Goal: Information Seeking & Learning: Learn about a topic

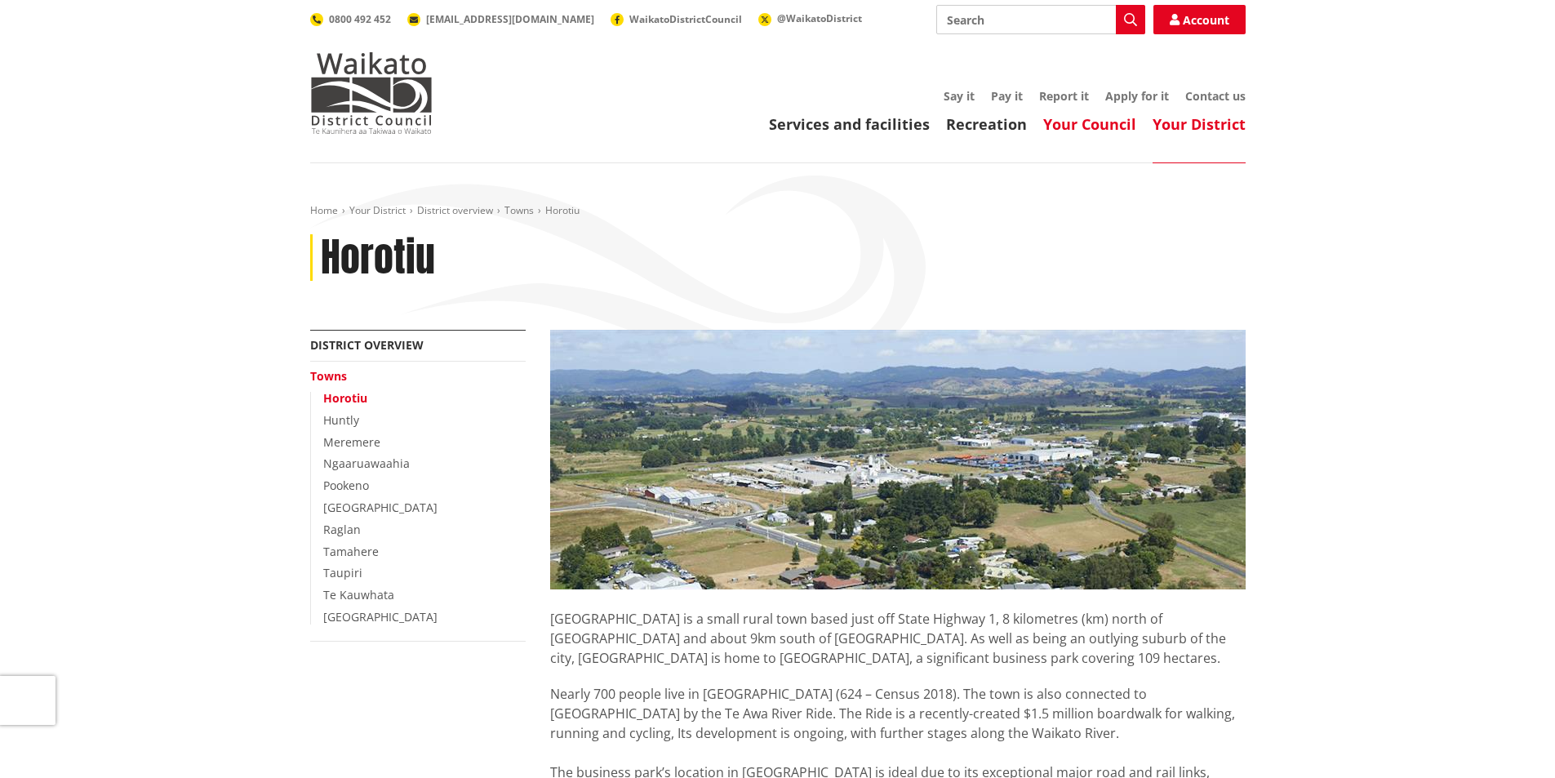
click at [1088, 130] on link "Your Council" at bounding box center [1090, 124] width 93 height 20
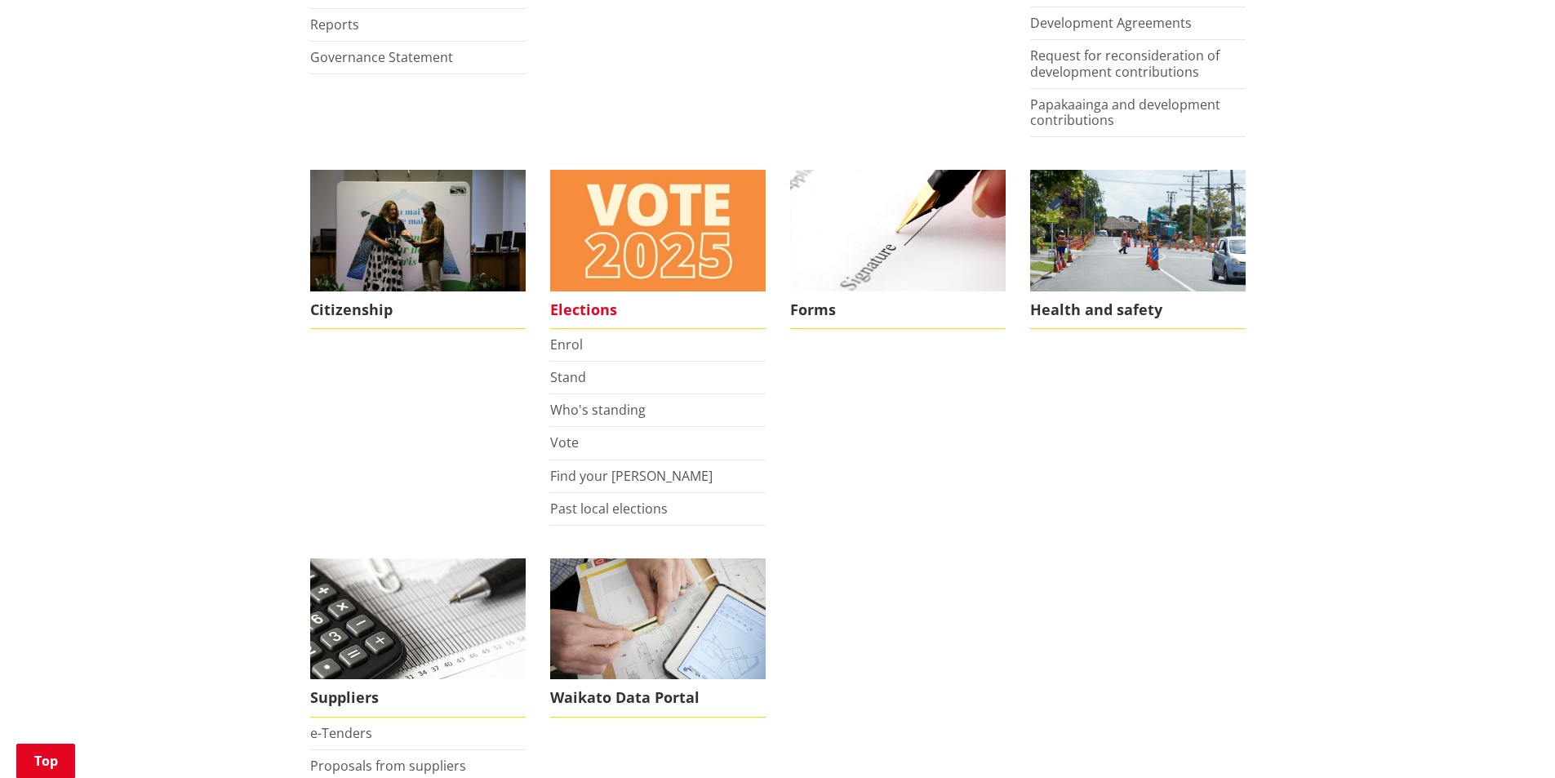
scroll to position [980, 0]
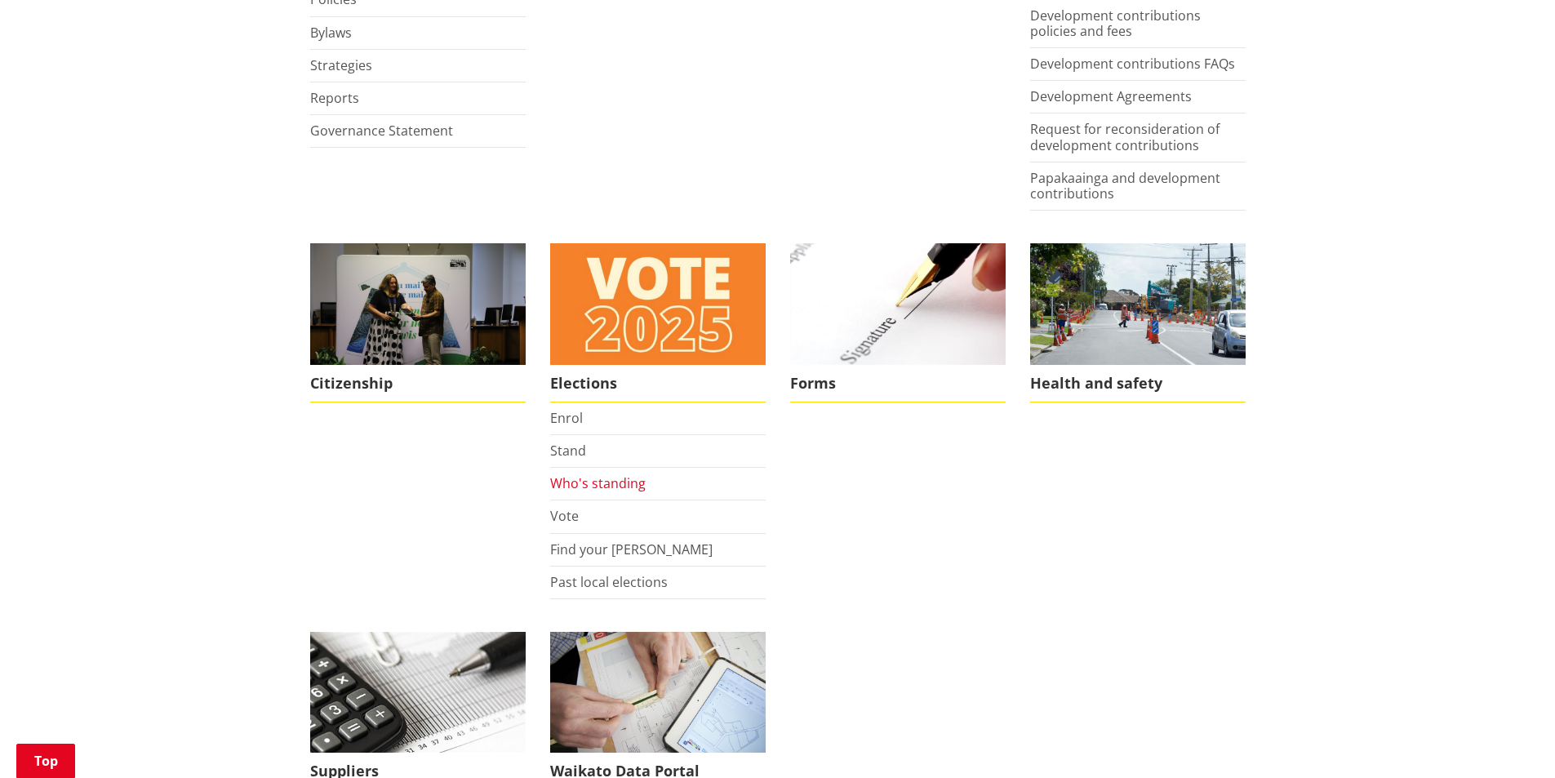
click at [620, 480] on link "Who's standing" at bounding box center [598, 483] width 96 height 18
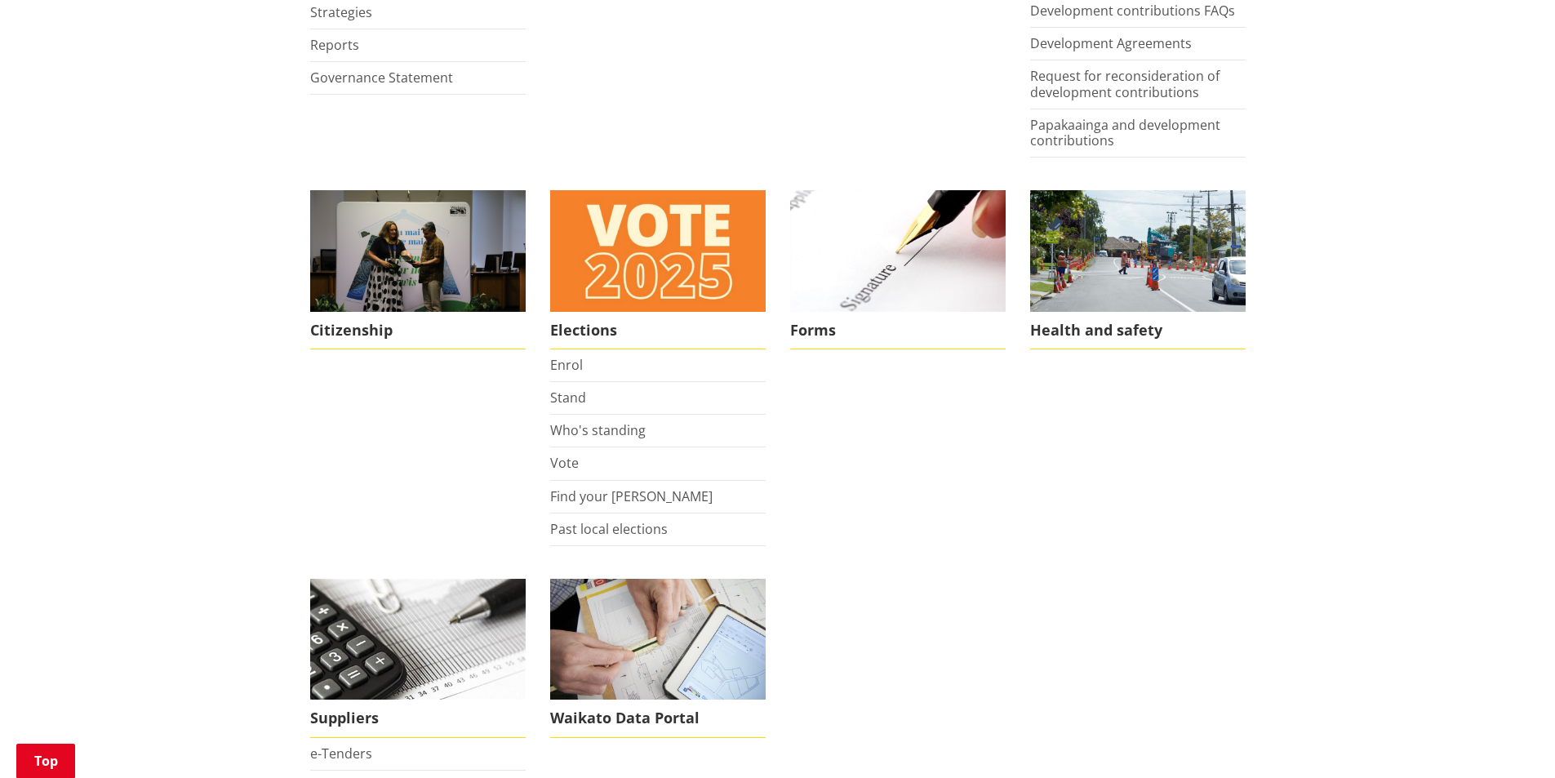
scroll to position [1061, 0]
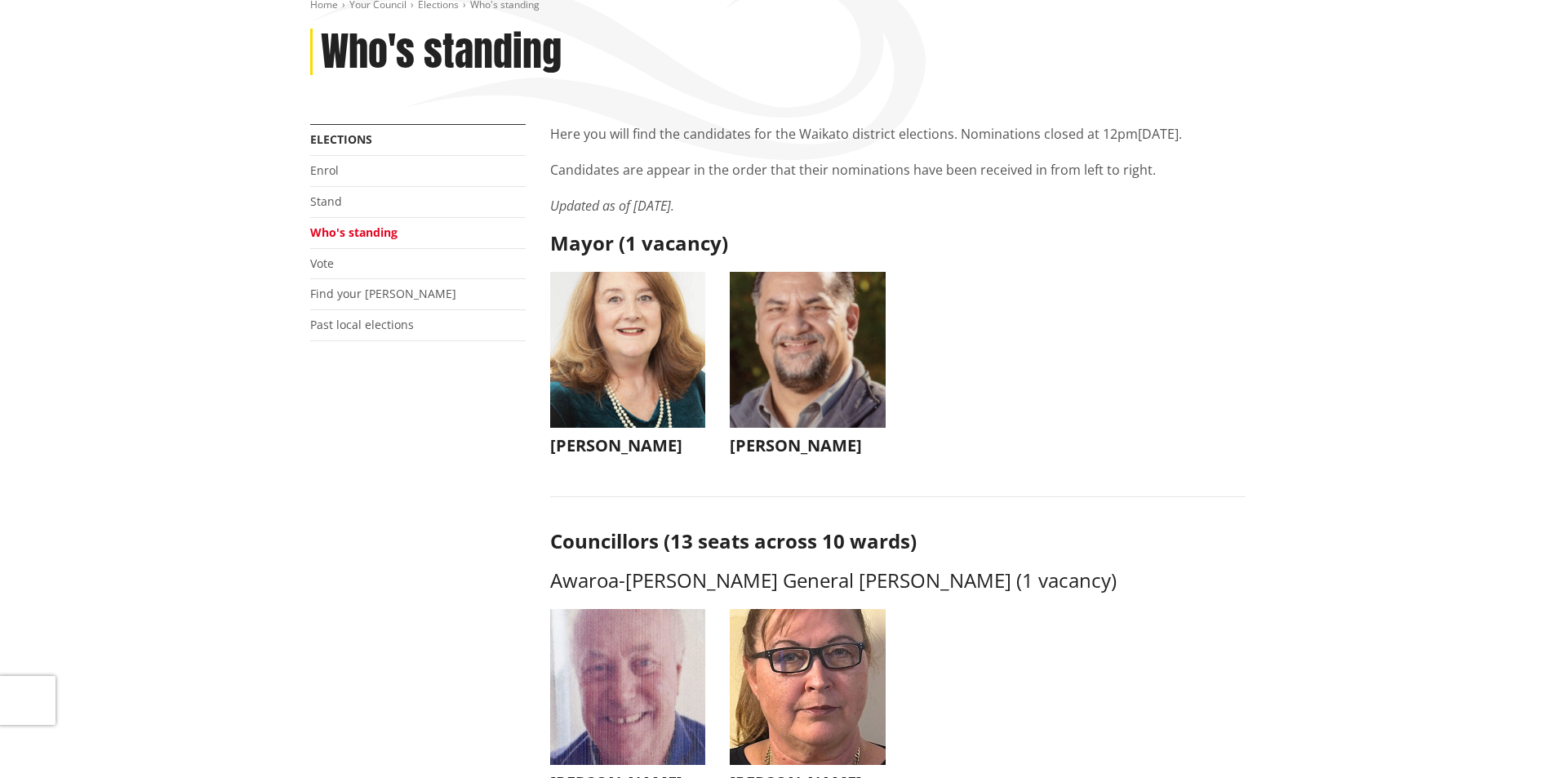
scroll to position [245, 0]
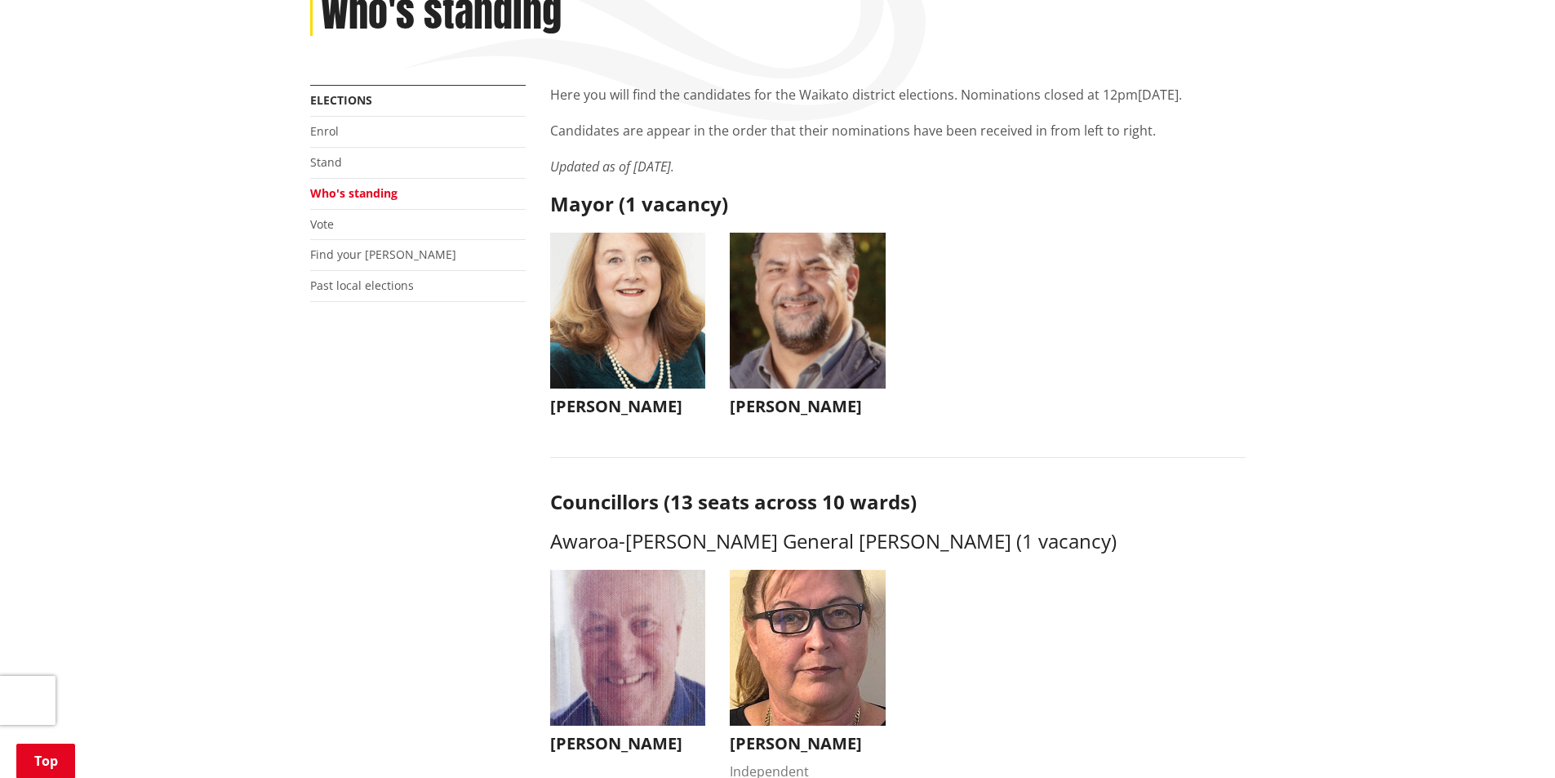
click at [783, 407] on h3 "[PERSON_NAME]" at bounding box center [808, 407] width 156 height 20
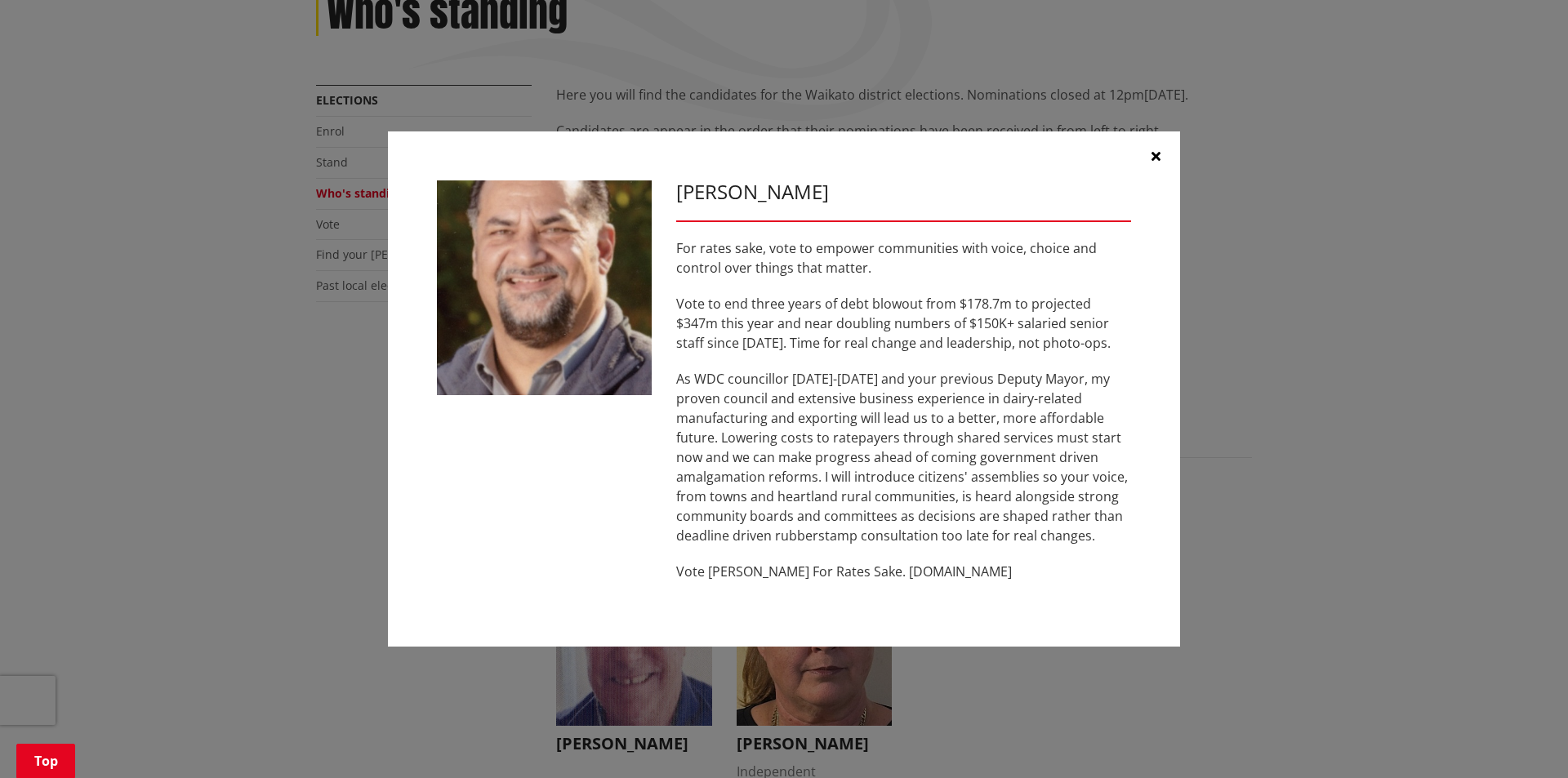
click at [256, 470] on div "[PERSON_NAME] For rates sake, vote to empower communities with voice, choice an…" at bounding box center [784, 389] width 1502 height 564
click at [1158, 156] on icon "button" at bounding box center [1155, 155] width 9 height 13
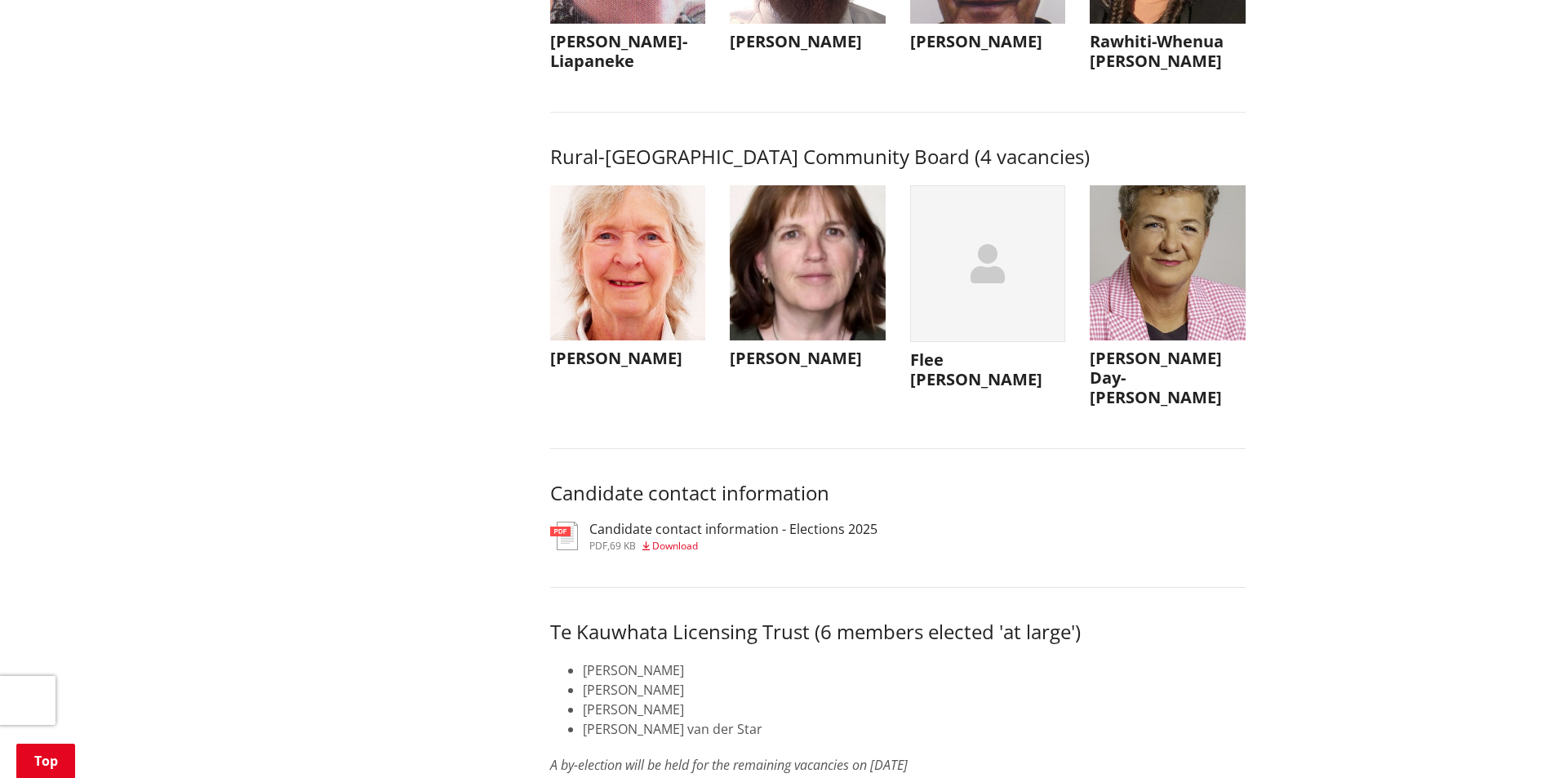
scroll to position [7512, 0]
